Goal: Task Accomplishment & Management: Use online tool/utility

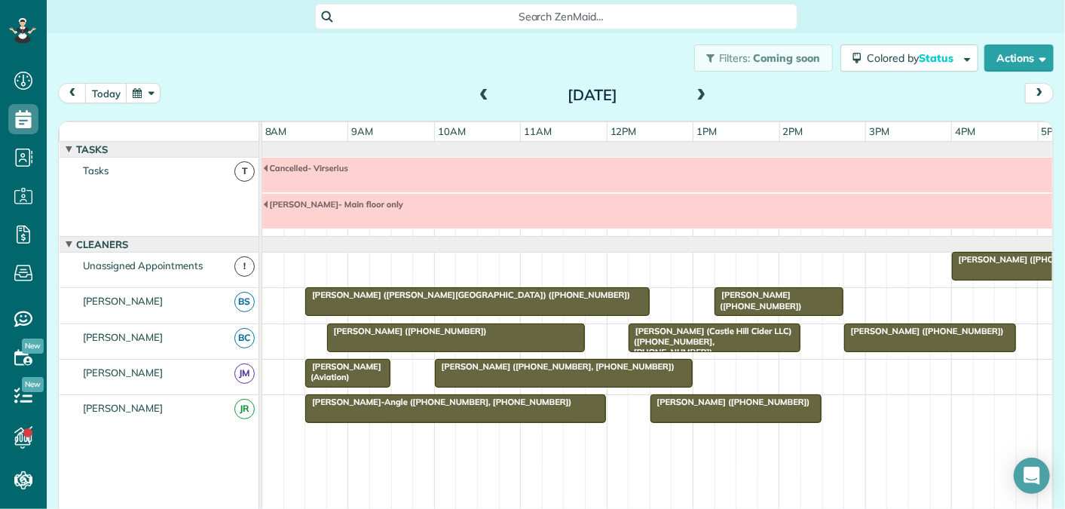
scroll to position [51, 0]
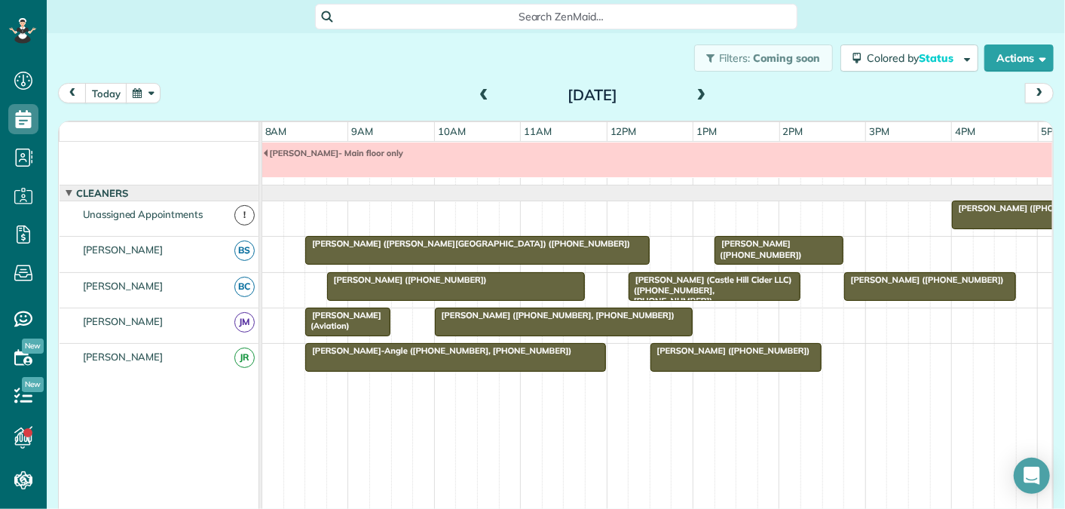
click at [707, 90] on span at bounding box center [702, 96] width 17 height 14
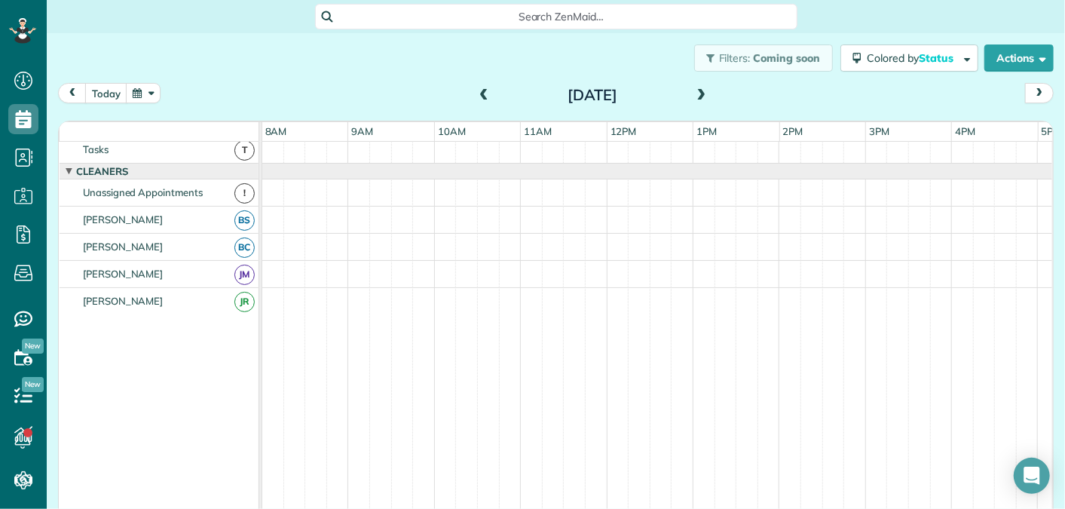
scroll to position [0, 0]
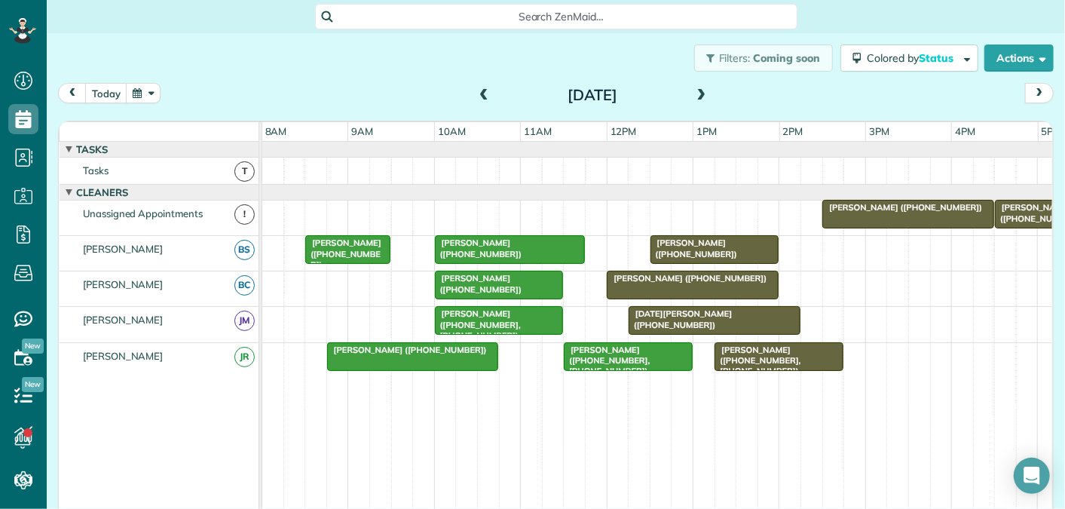
click at [705, 95] on span at bounding box center [702, 96] width 17 height 14
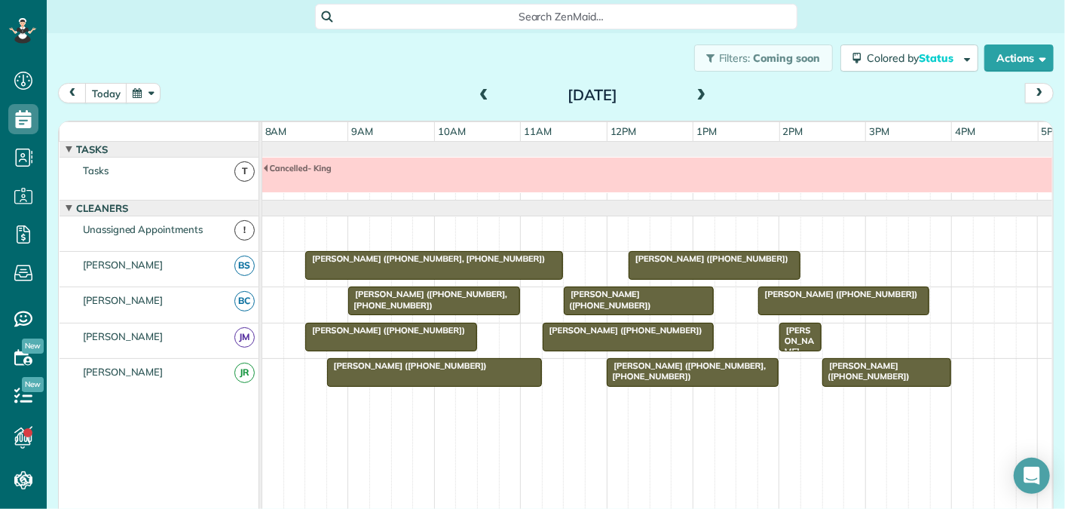
scroll to position [16, 0]
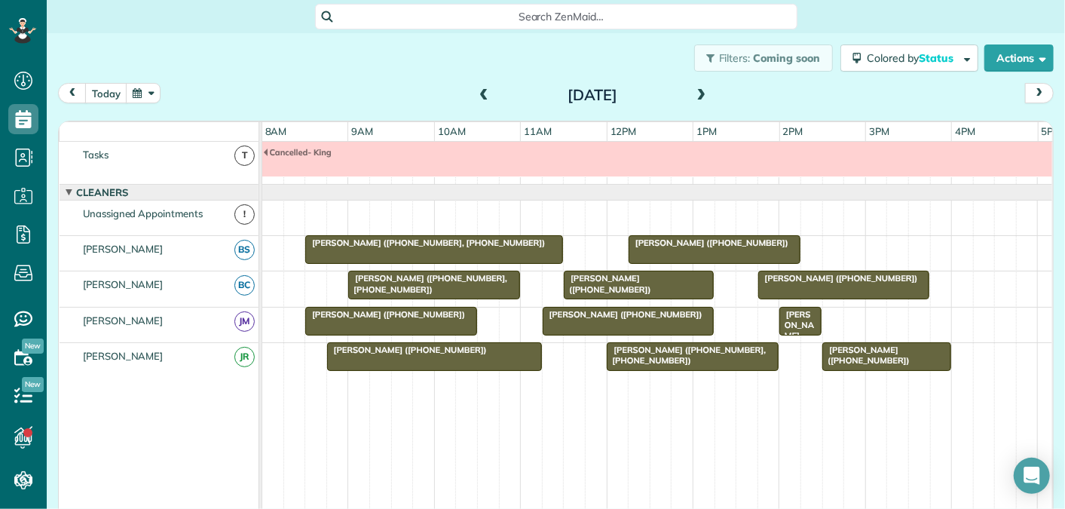
click at [705, 95] on span at bounding box center [702, 96] width 17 height 14
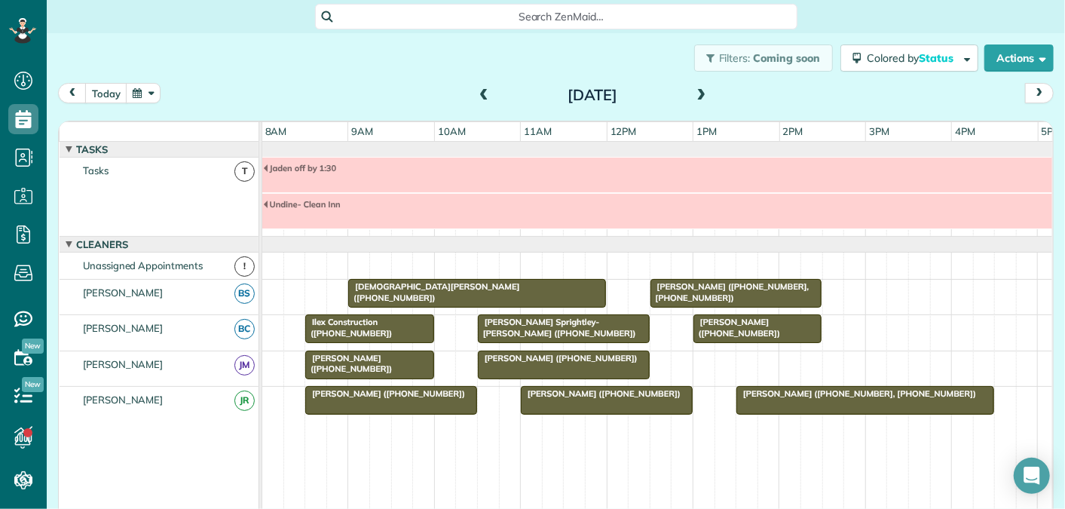
scroll to position [51, 0]
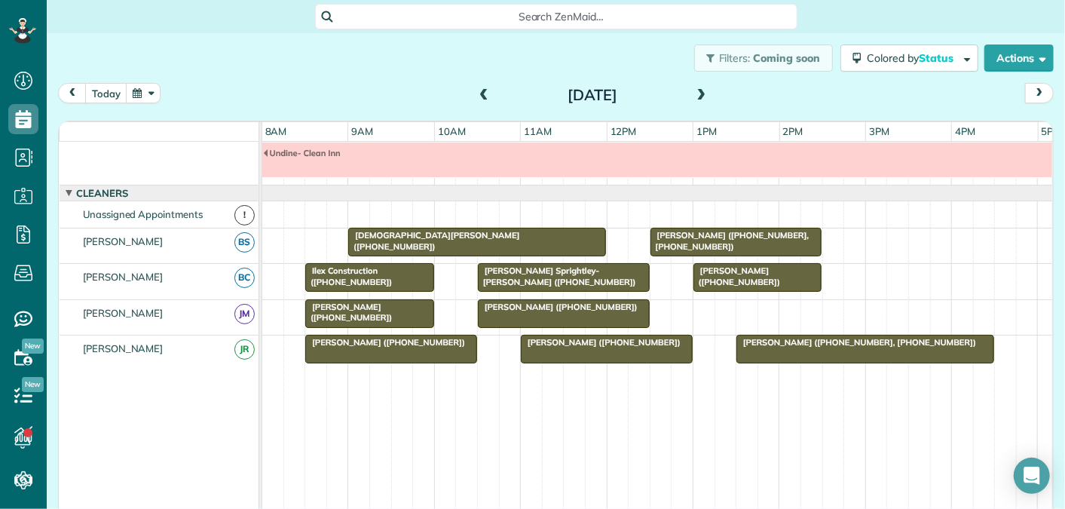
click at [705, 95] on span at bounding box center [702, 96] width 17 height 14
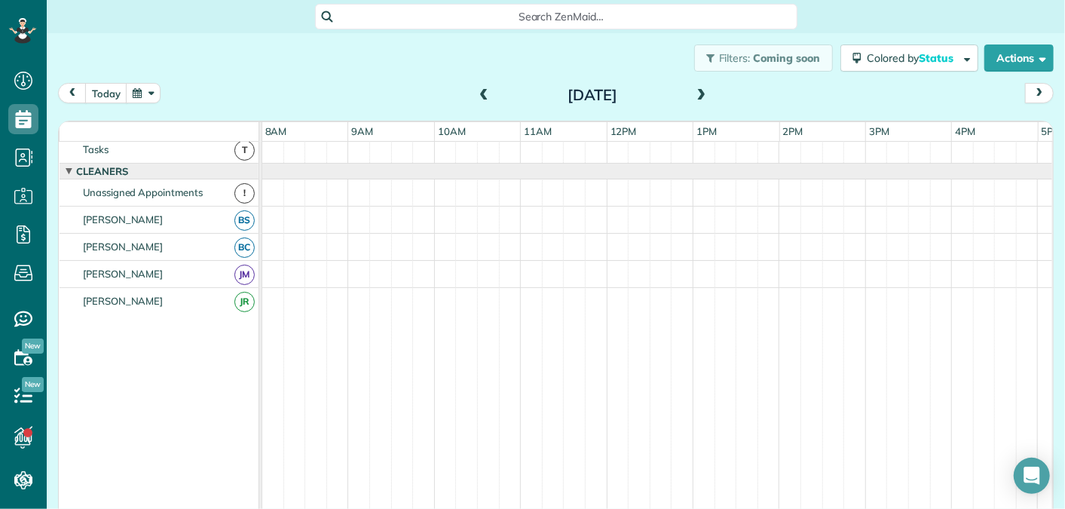
scroll to position [0, 0]
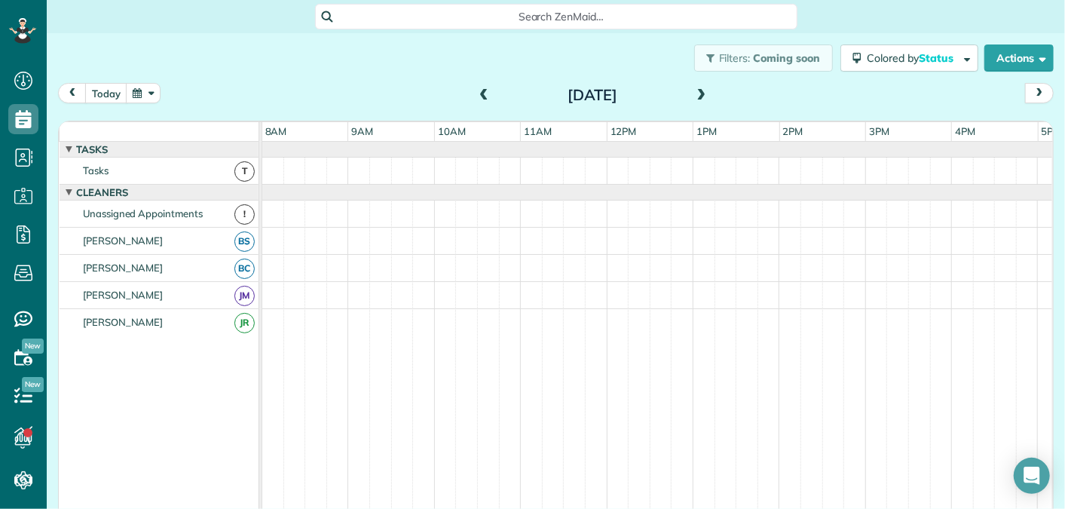
click at [705, 95] on span at bounding box center [702, 96] width 17 height 14
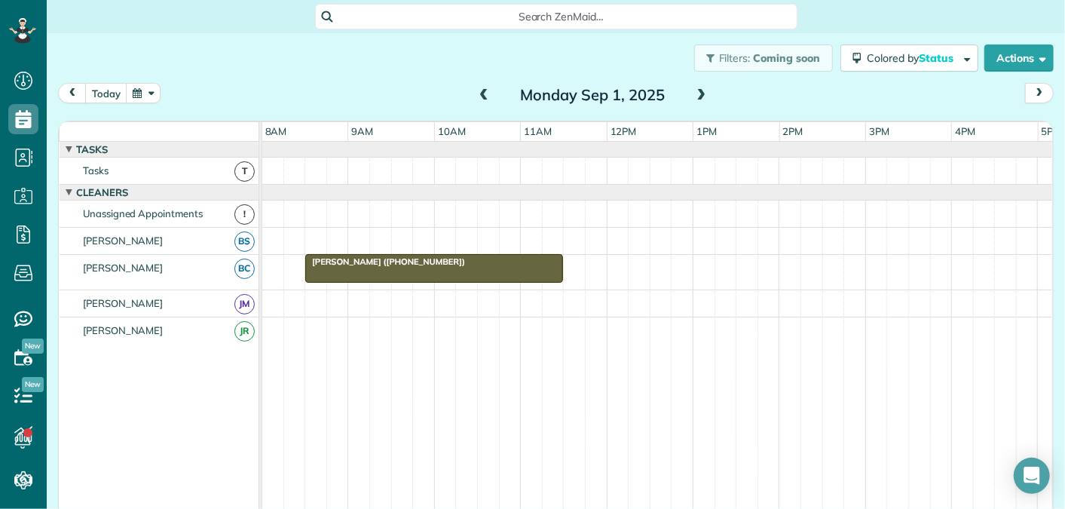
click at [705, 95] on span at bounding box center [702, 96] width 17 height 14
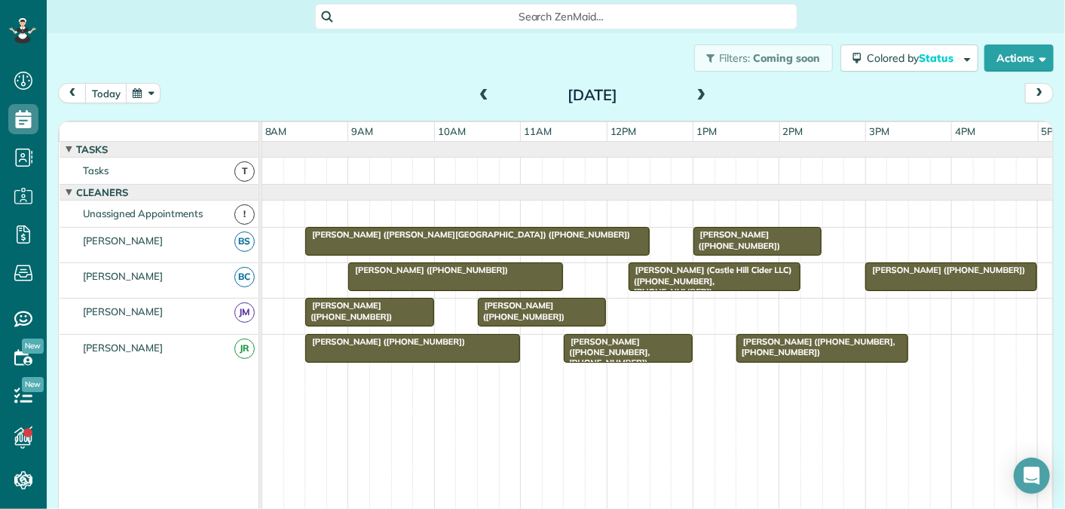
click at [705, 95] on span at bounding box center [702, 96] width 17 height 14
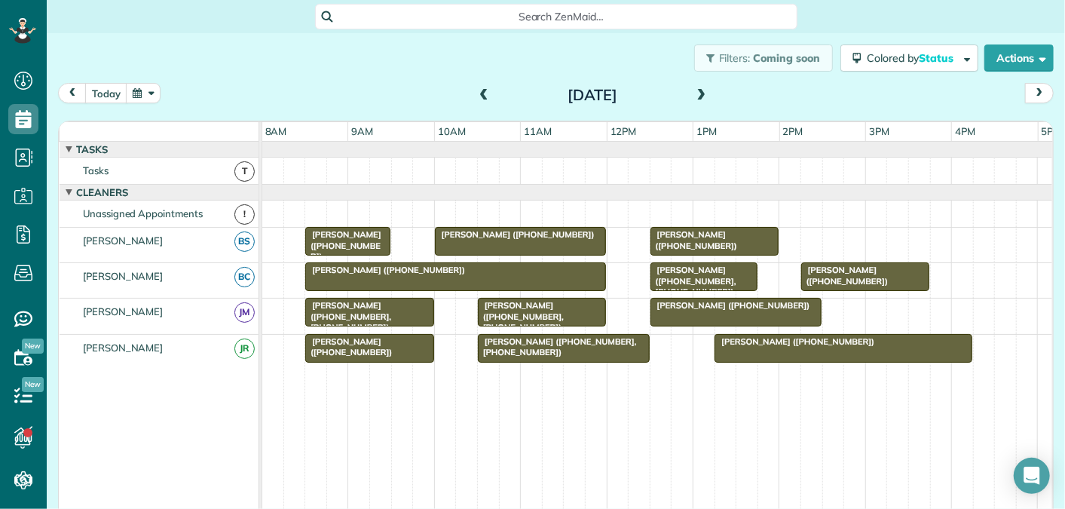
click at [705, 95] on span at bounding box center [702, 96] width 17 height 14
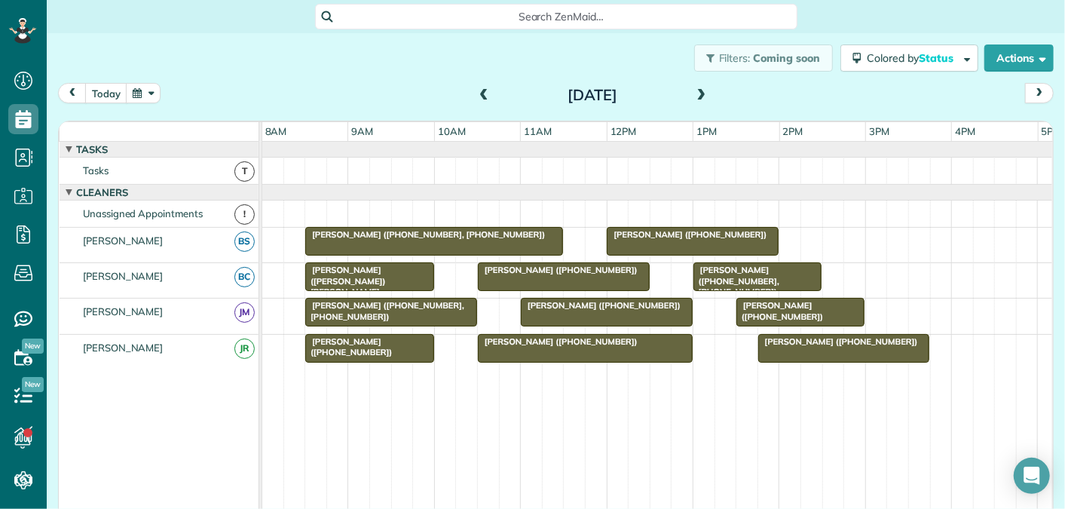
click at [596, 347] on div at bounding box center [585, 348] width 213 height 27
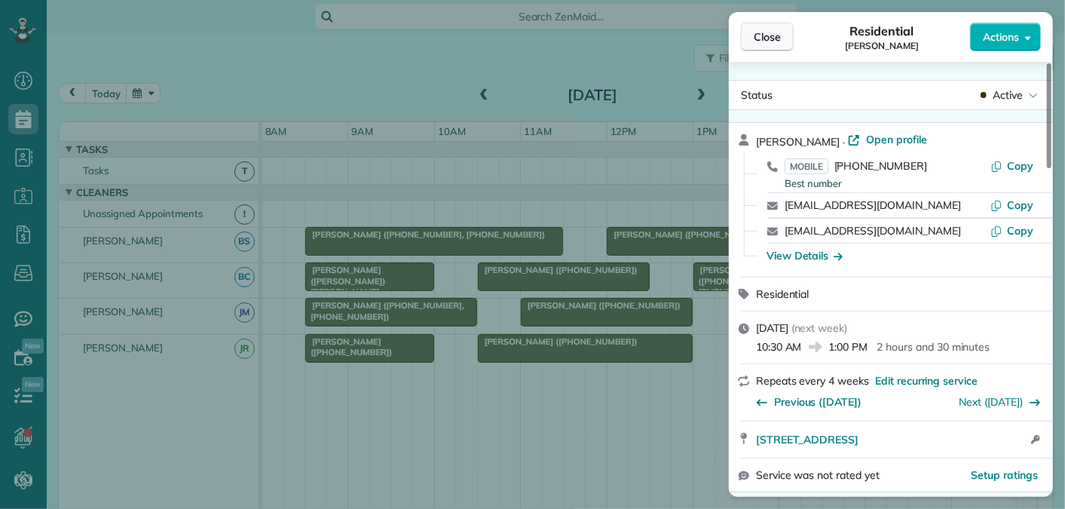
click at [763, 37] on span "Close" at bounding box center [767, 36] width 27 height 15
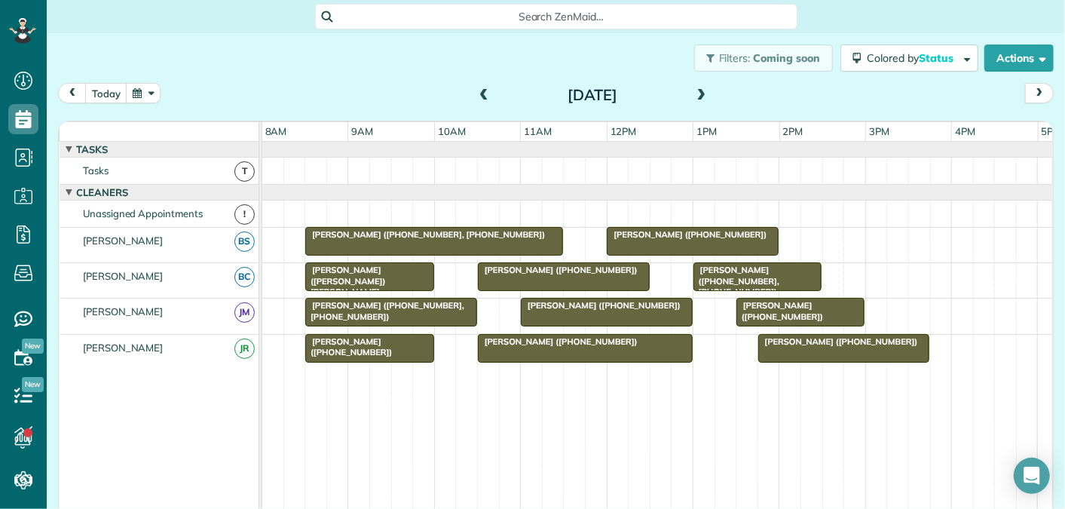
click at [703, 96] on span at bounding box center [702, 96] width 17 height 14
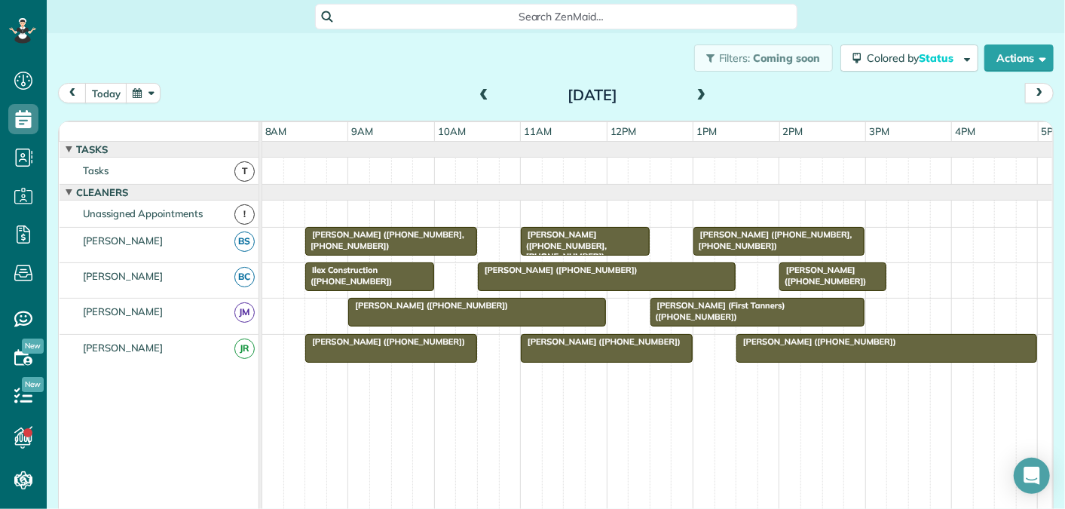
click at [703, 96] on span at bounding box center [702, 96] width 17 height 14
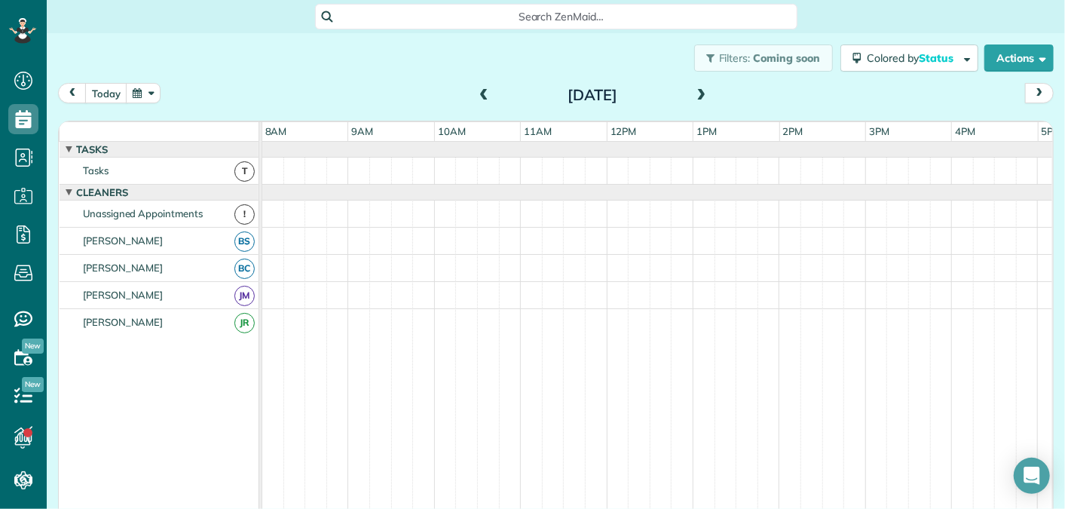
click at [703, 96] on span at bounding box center [702, 96] width 17 height 14
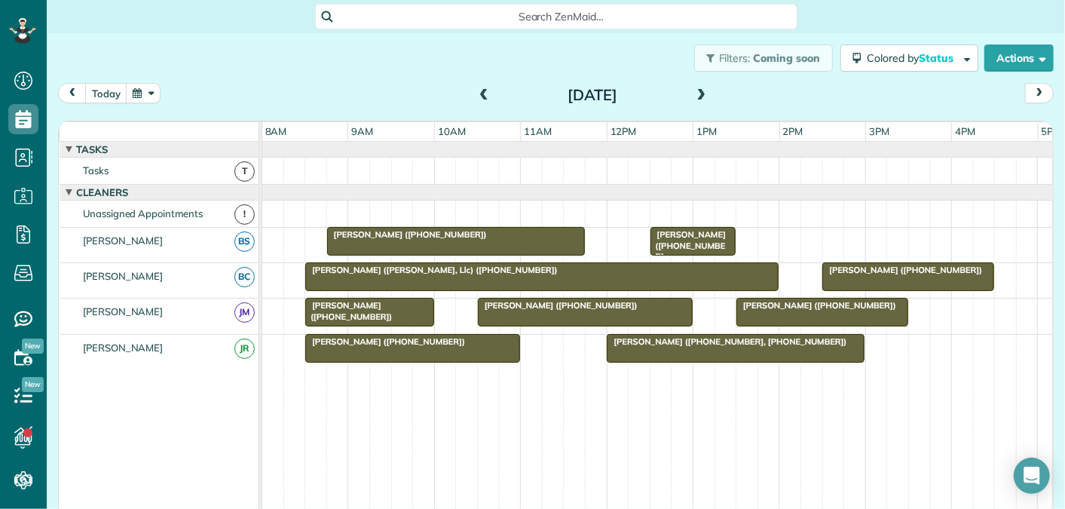
click at [705, 97] on span at bounding box center [702, 96] width 17 height 14
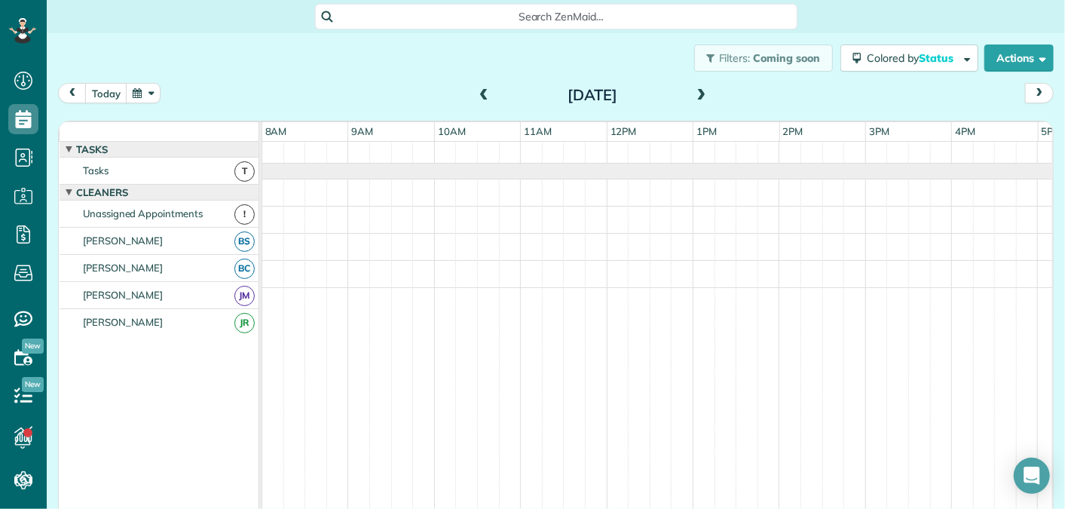
scroll to position [51, 0]
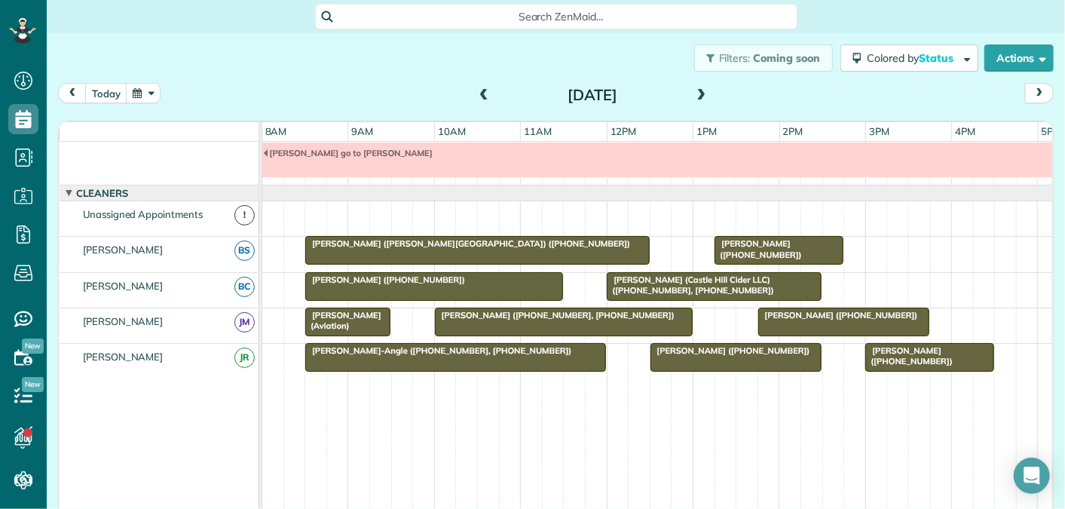
click at [705, 97] on span at bounding box center [702, 96] width 17 height 14
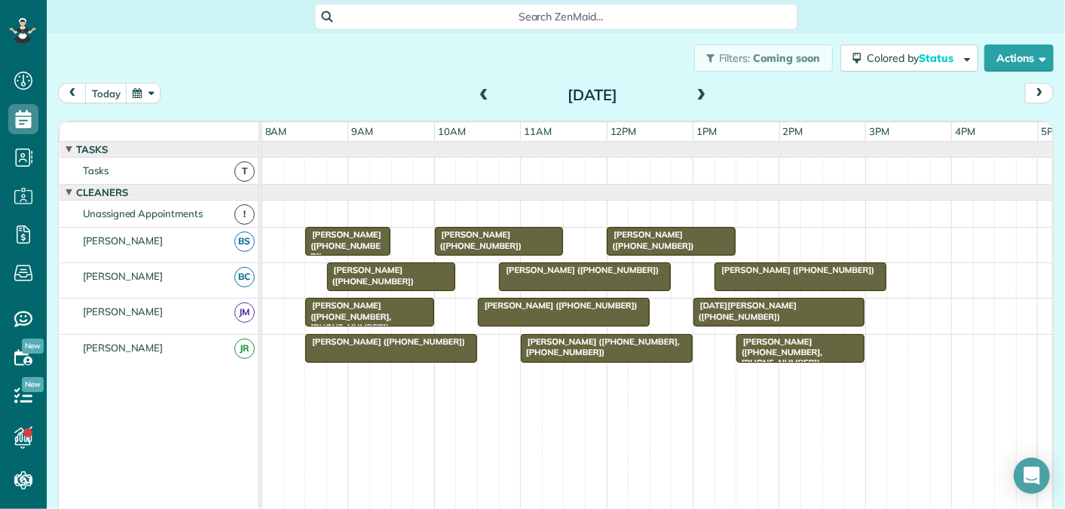
click at [705, 97] on span at bounding box center [702, 96] width 17 height 14
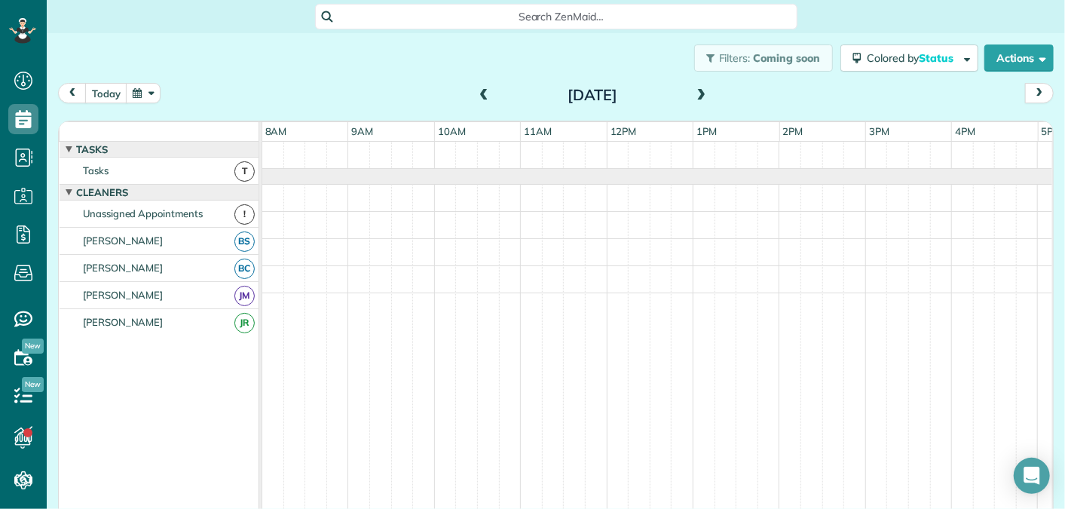
scroll to position [16, 0]
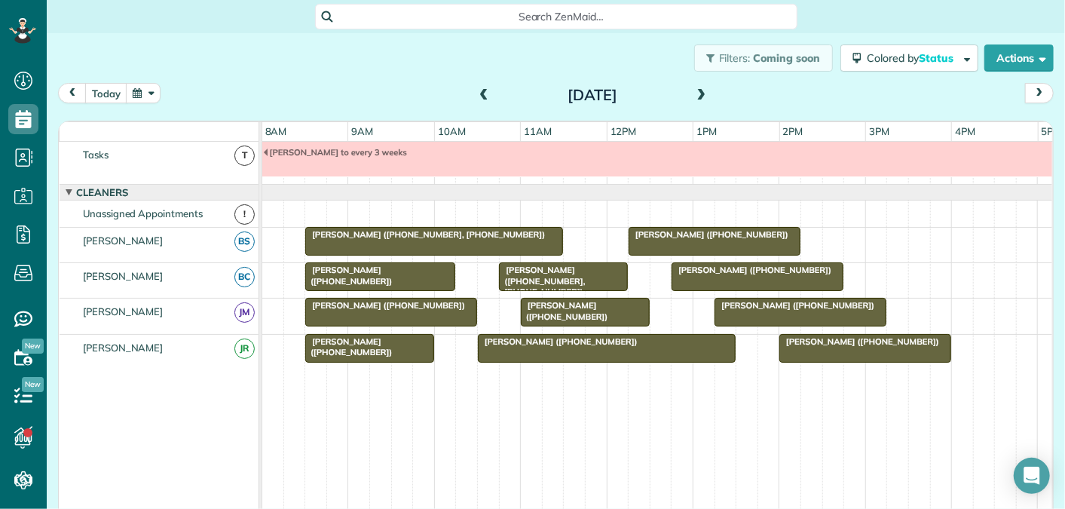
click at [705, 97] on span at bounding box center [702, 96] width 17 height 14
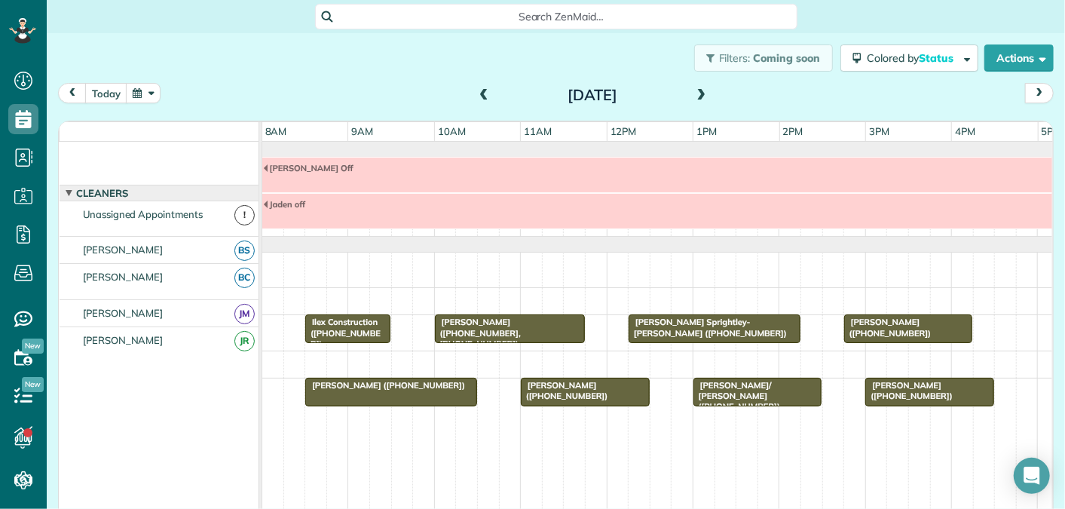
scroll to position [0, 0]
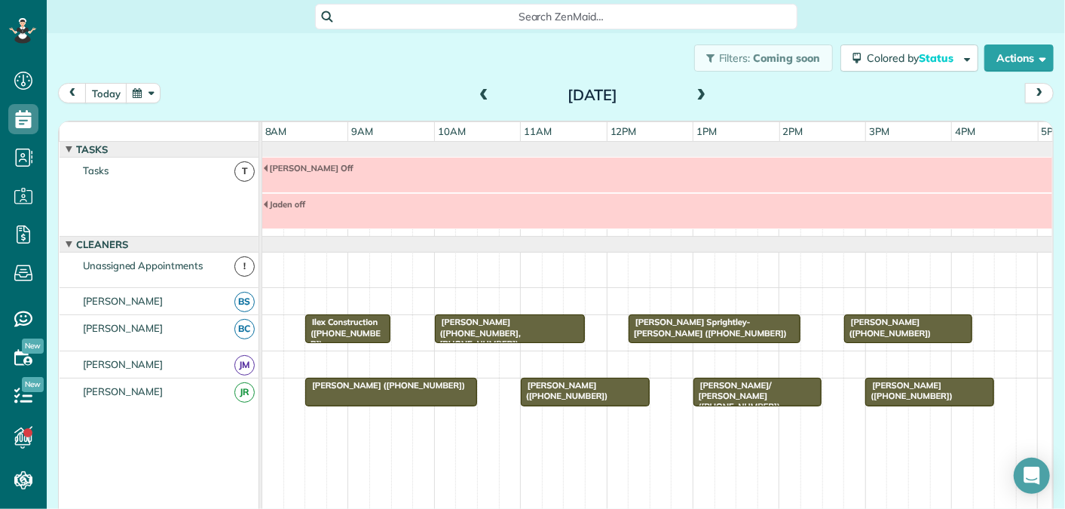
click at [697, 94] on span at bounding box center [702, 96] width 17 height 14
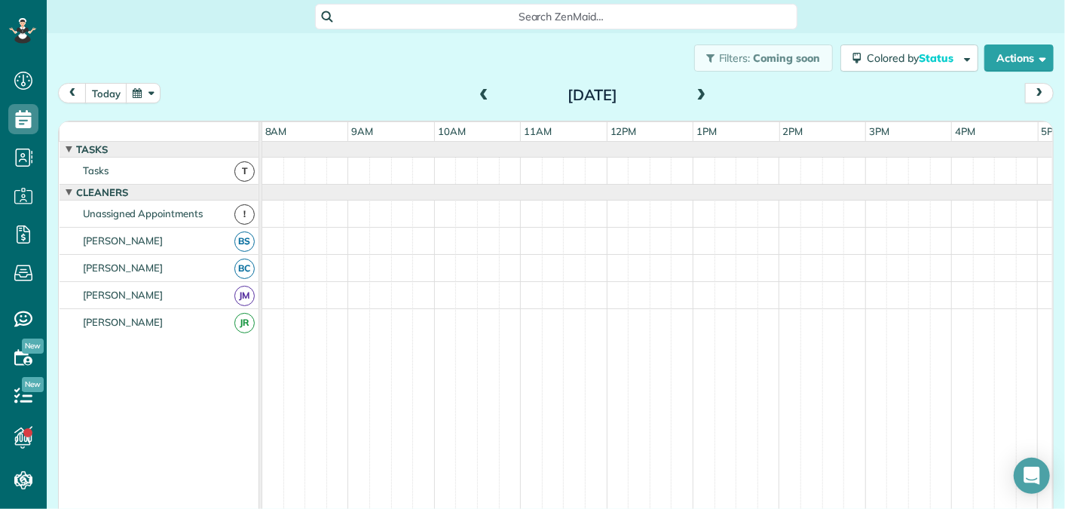
click at [697, 94] on span at bounding box center [702, 96] width 17 height 14
